Goal: Use online tool/utility: Utilize a website feature to perform a specific function

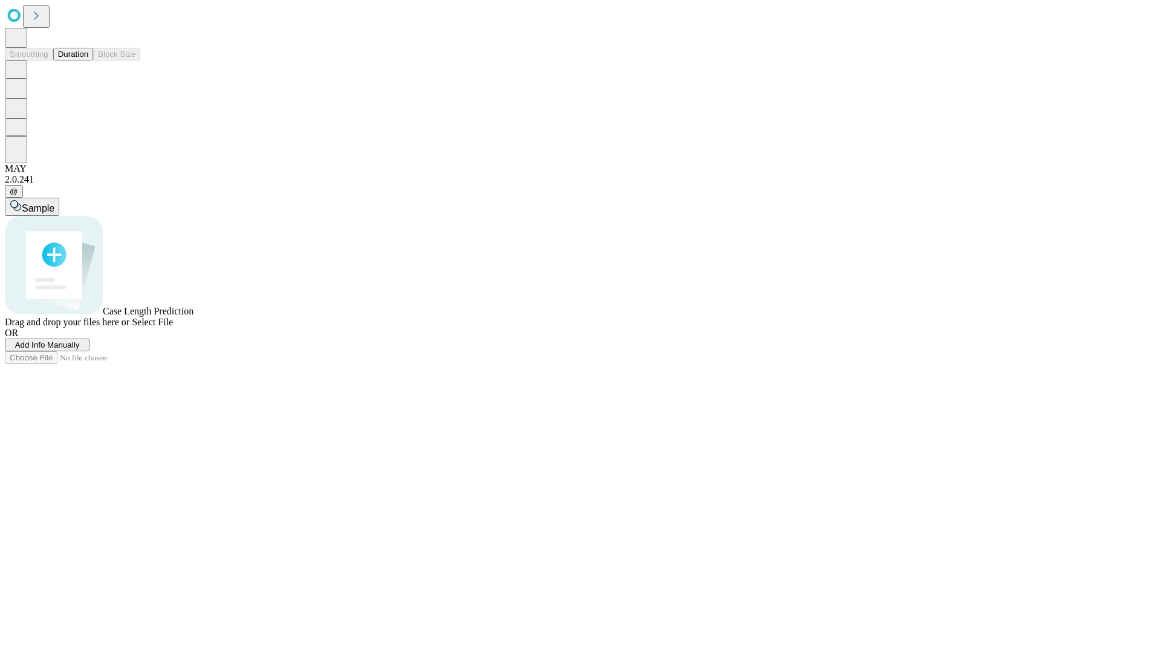
click at [88, 60] on button "Duration" at bounding box center [73, 54] width 40 height 13
click at [54, 203] on span "Sample" at bounding box center [38, 208] width 33 height 10
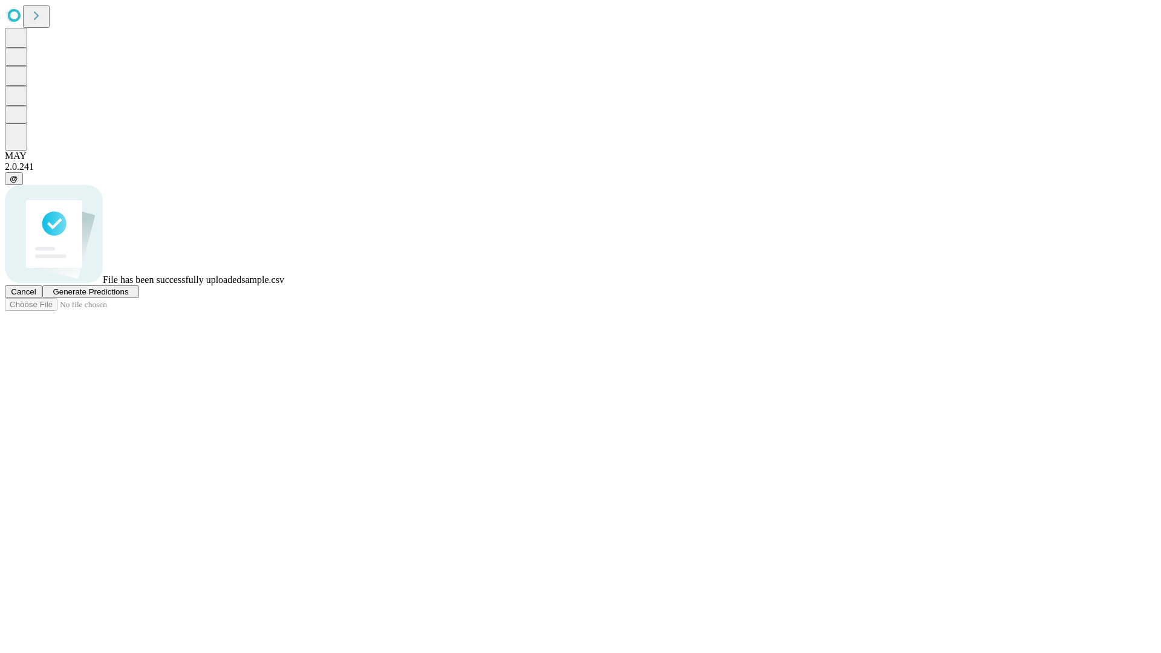
click at [128, 296] on span "Generate Predictions" at bounding box center [91, 291] width 76 height 9
